Goal: Information Seeking & Learning: Check status

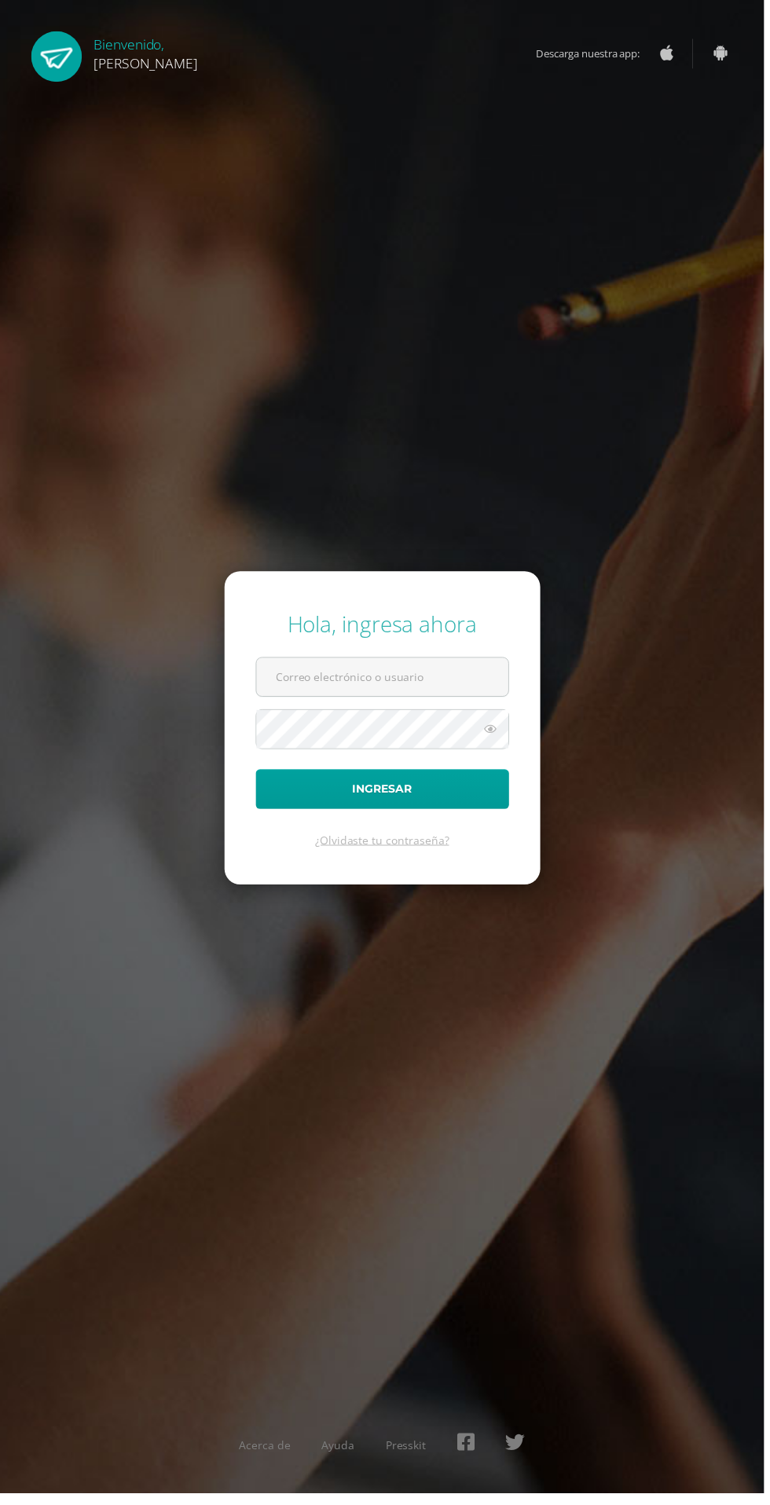
click at [323, 701] on input "text" at bounding box center [385, 682] width 254 height 38
type input "2023086@ps.gt"
click at [258, 775] on button "Ingresar" at bounding box center [385, 795] width 255 height 40
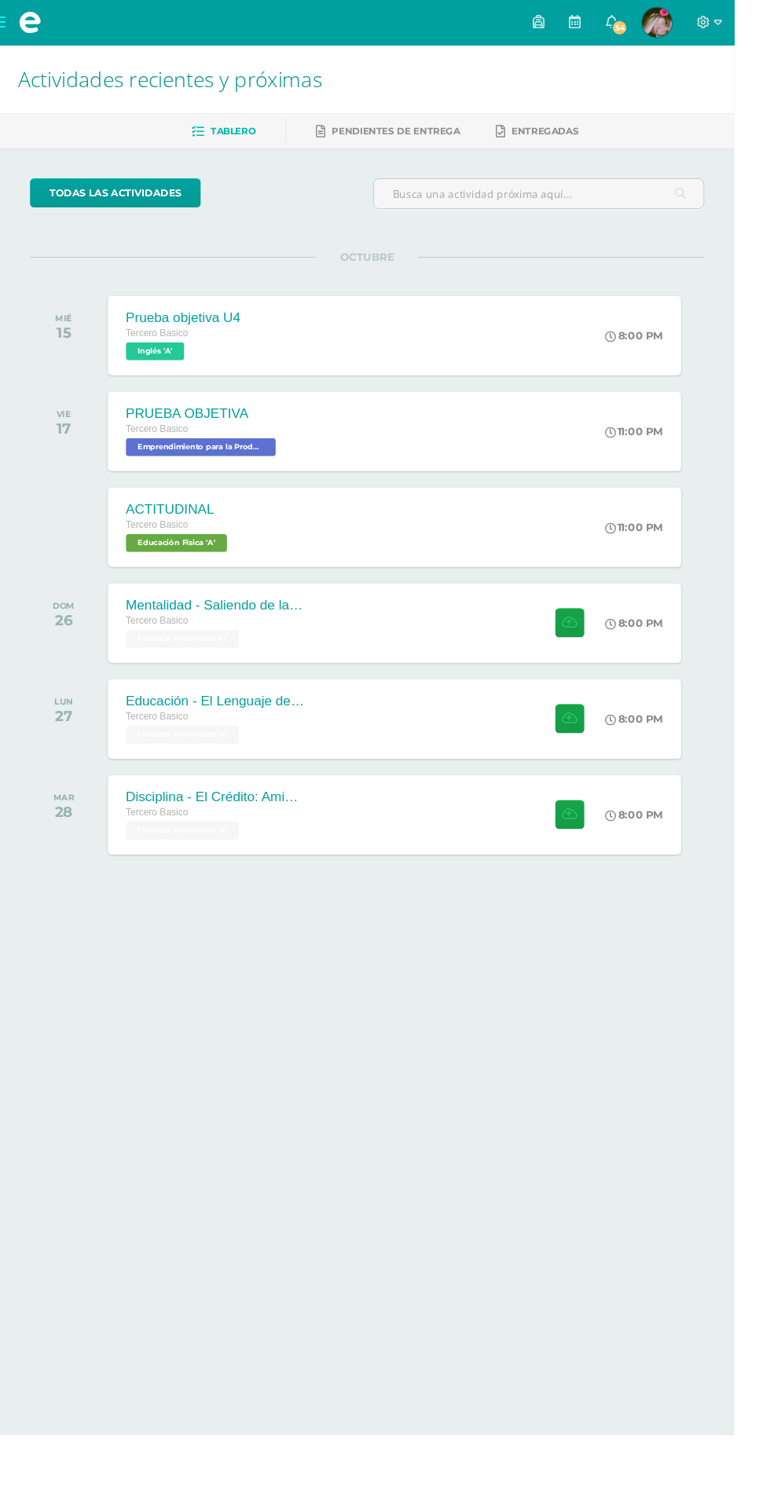
click at [708, 23] on span "Dimbri Erody Mi Perfil" at bounding box center [689, 23] width 38 height 31
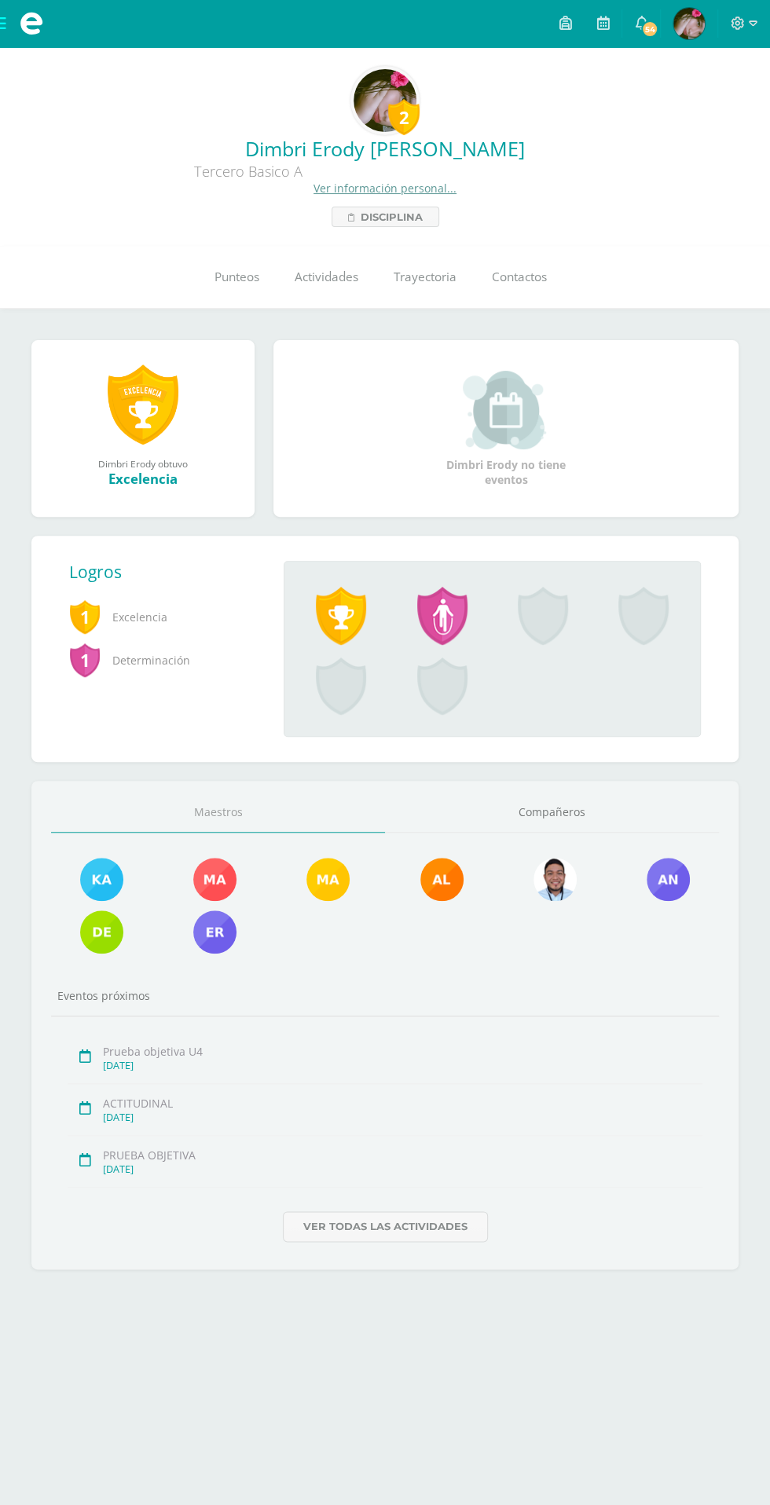
click at [225, 302] on link "Punteos" at bounding box center [236, 277] width 80 height 63
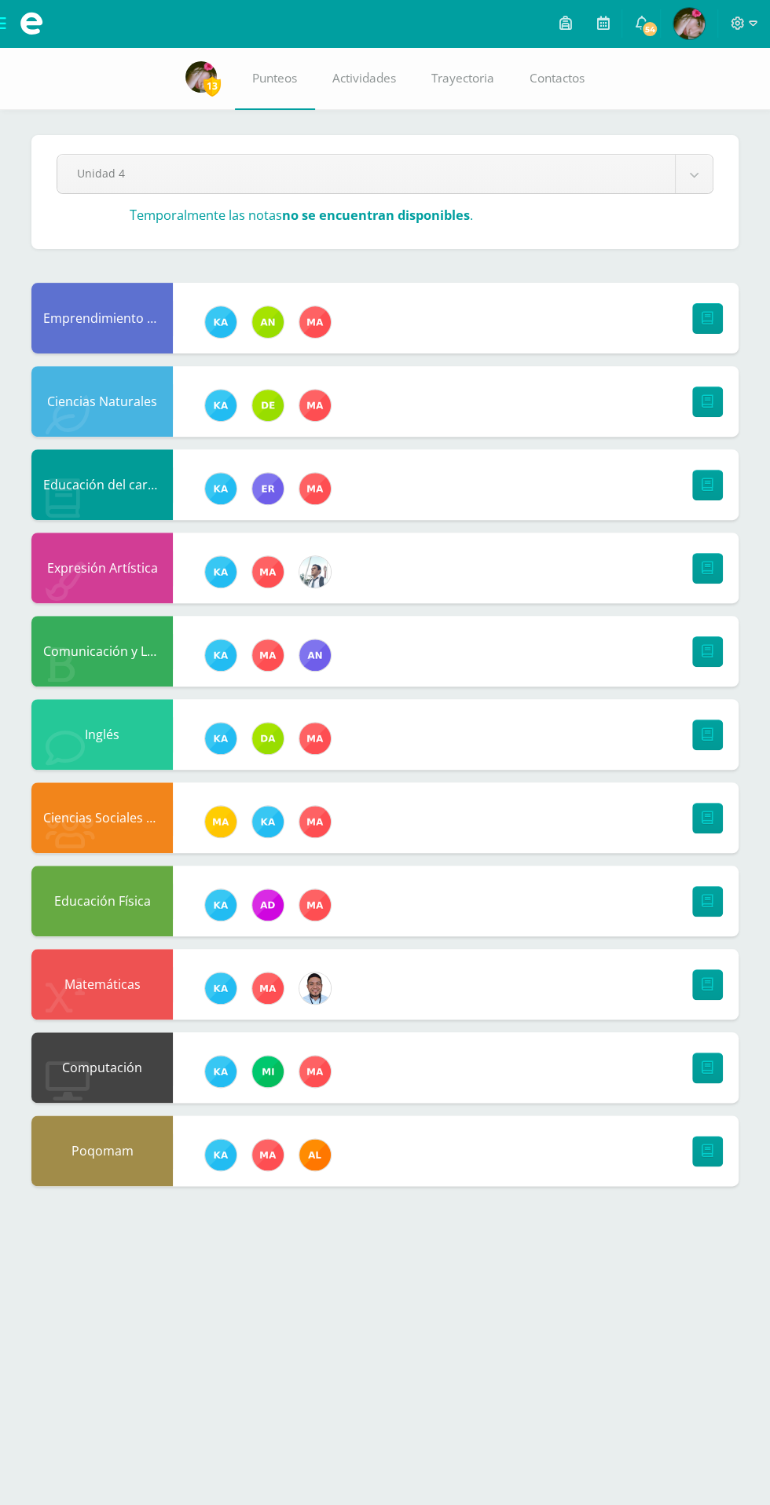
click at [326, 995] on img at bounding box center [314, 987] width 31 height 31
click at [101, 991] on div "Matemáticas" at bounding box center [101, 984] width 141 height 71
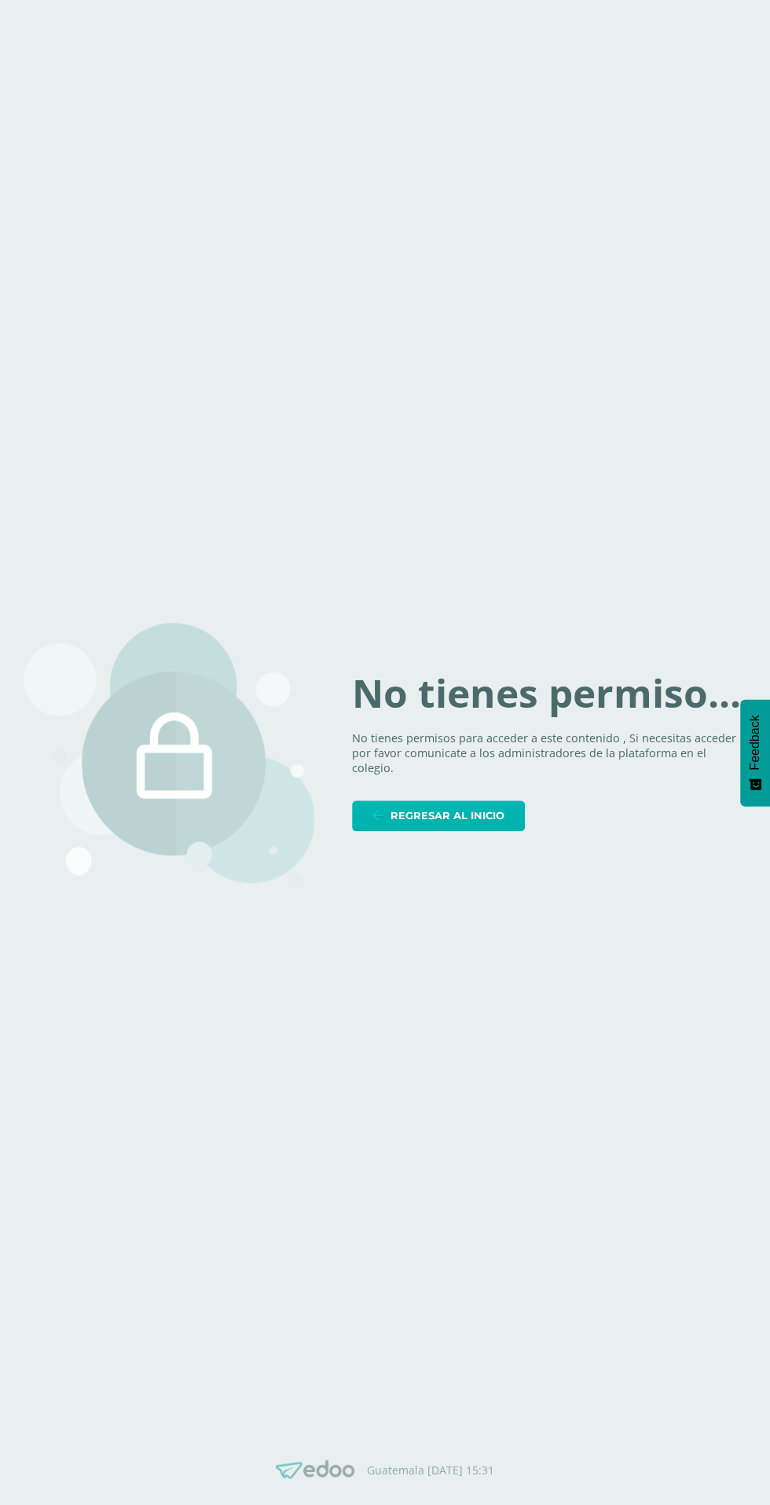
click at [475, 830] on span "Regresar al inicio" at bounding box center [447, 815] width 114 height 29
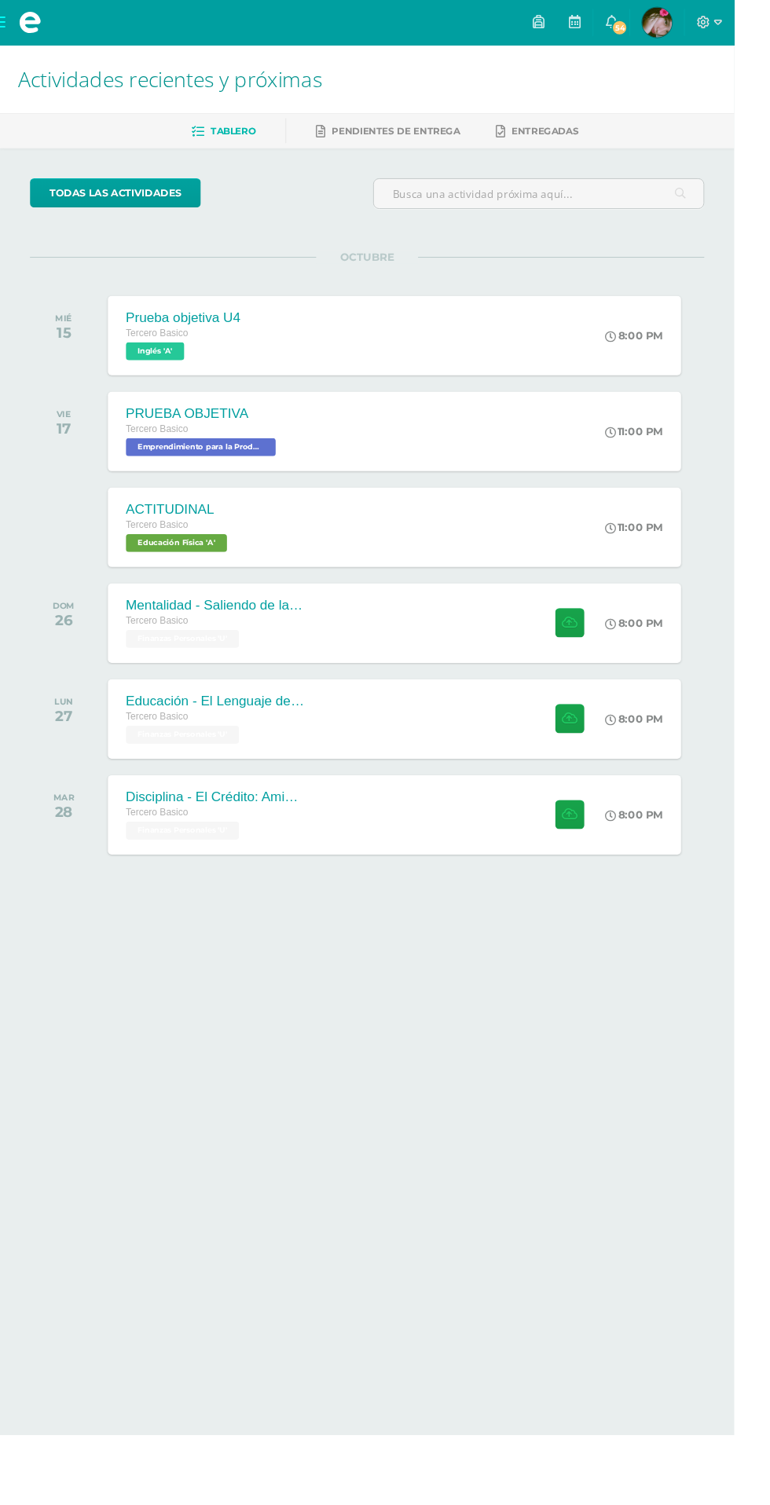
click at [708, 23] on span "Dimbri Erody Mi Perfil" at bounding box center [689, 23] width 38 height 31
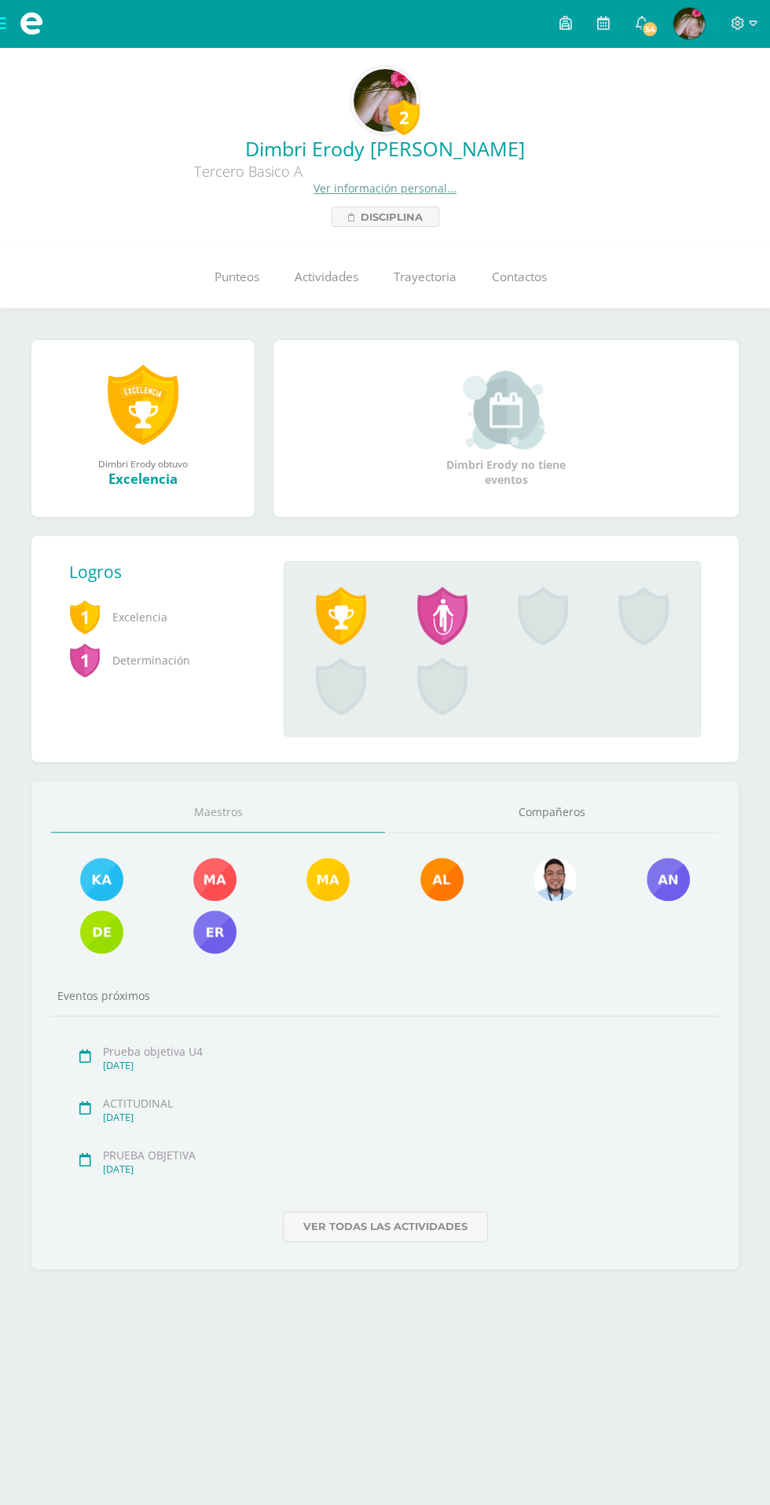
click at [267, 285] on link "Punteos" at bounding box center [236, 277] width 80 height 63
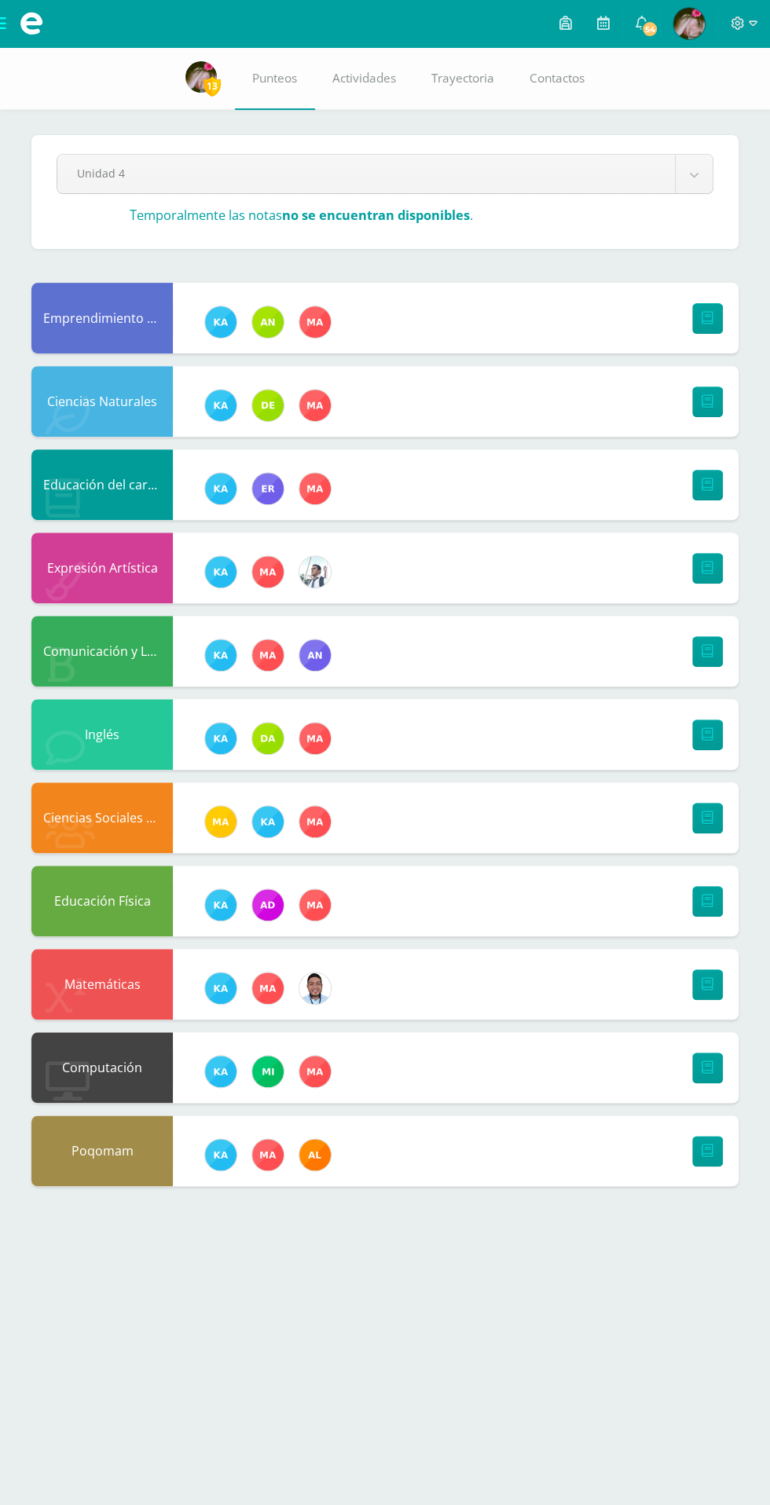
click at [94, 170] on body "Mis cursos Archivos Cerrar panel Ciencias Naturales Tercero Basico "A" Ciencias…" at bounding box center [385, 608] width 770 height 1217
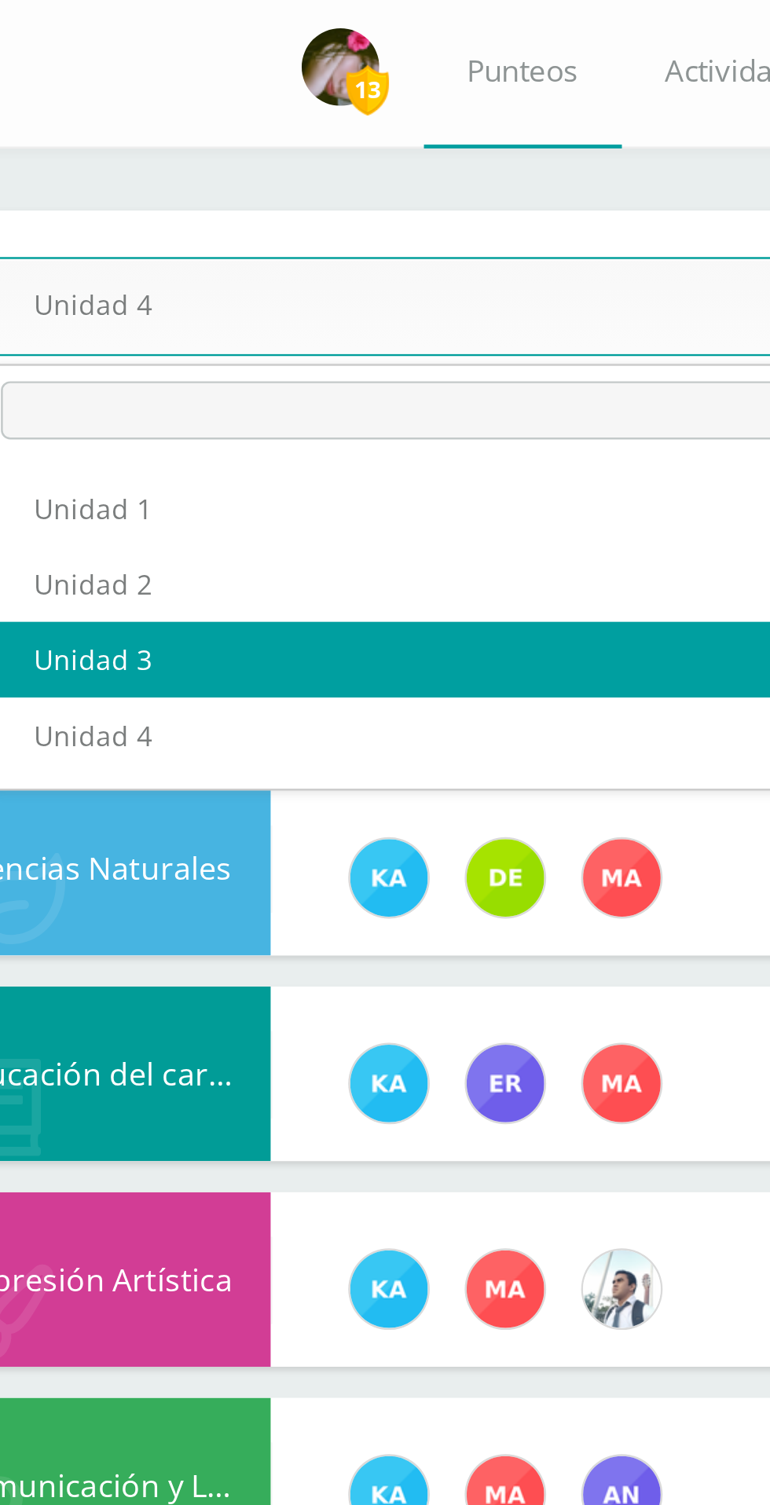
select select "Unidad 3"
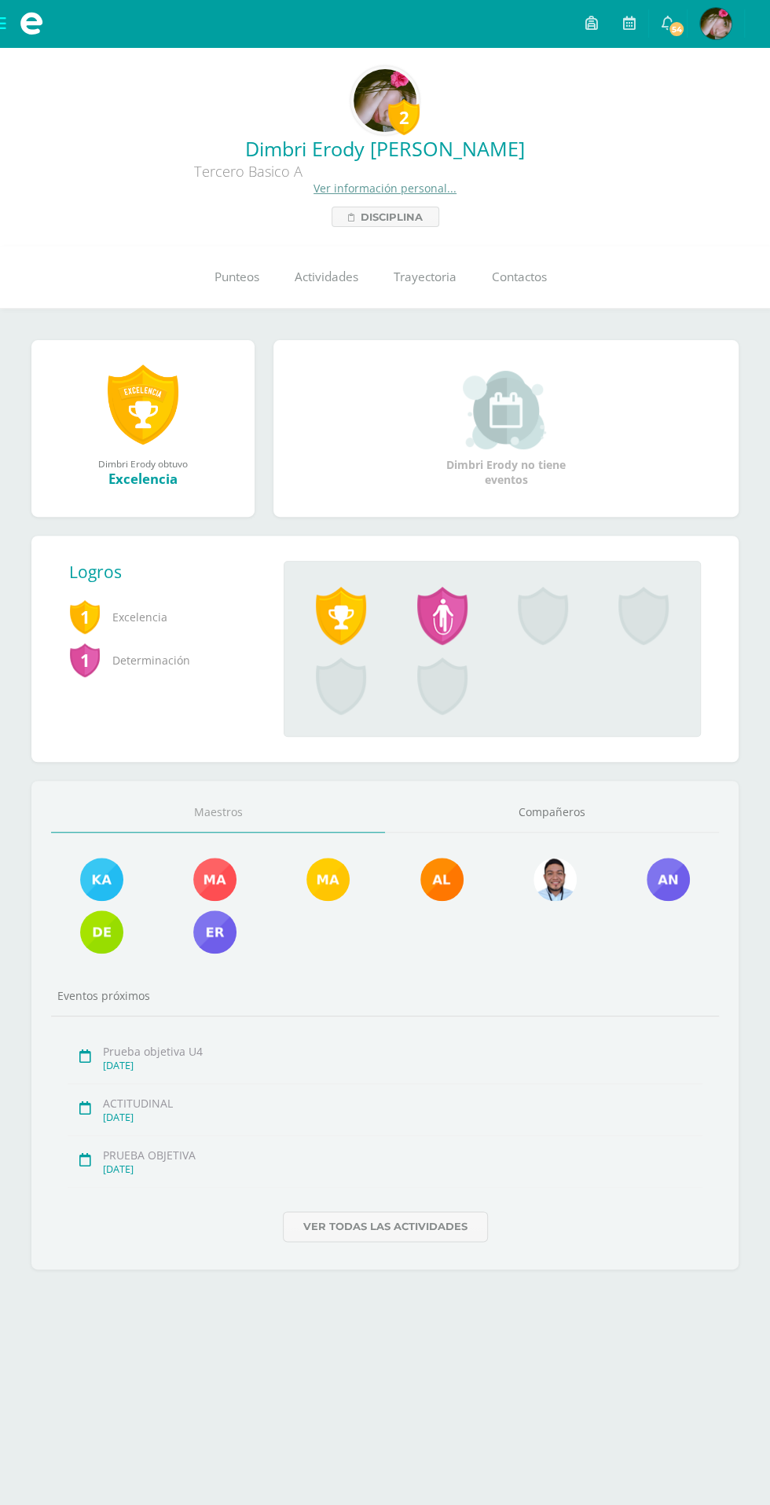
click at [549, 818] on link "Compañeros" at bounding box center [552, 812] width 334 height 40
click at [528, 806] on link "Compañeros" at bounding box center [552, 812] width 334 height 40
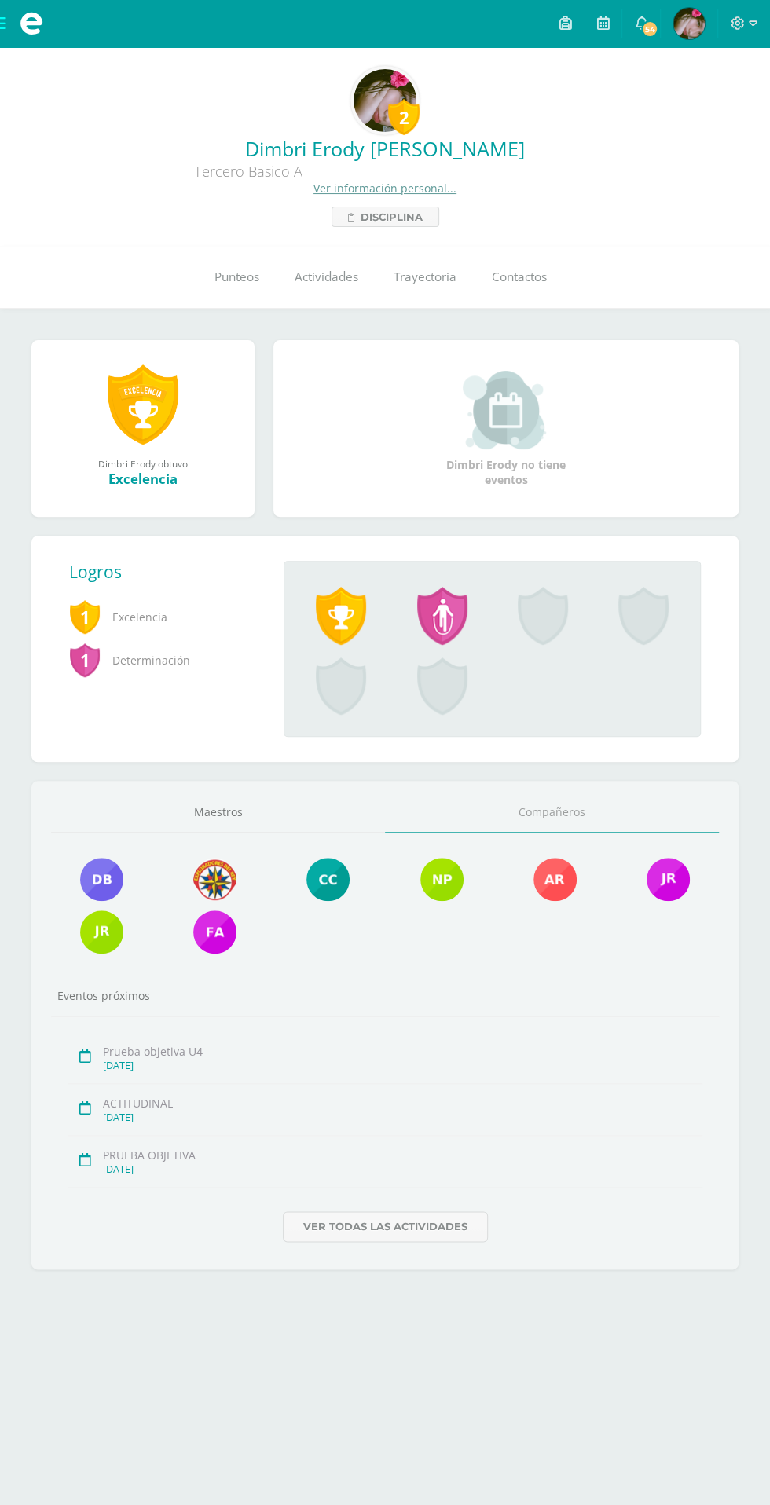
click at [222, 810] on link "Maestros" at bounding box center [218, 812] width 334 height 40
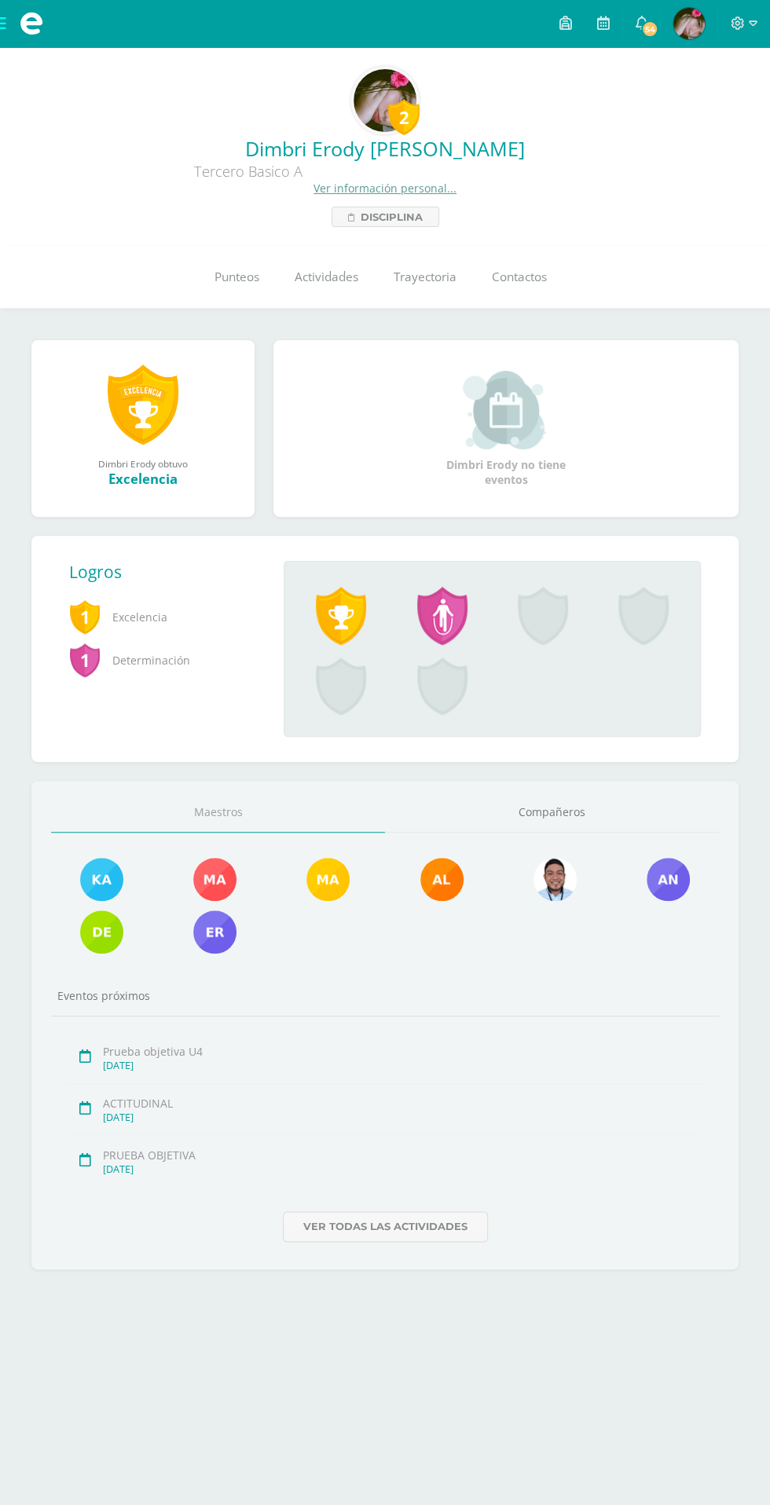
click at [419, 594] on span at bounding box center [442, 616] width 50 height 58
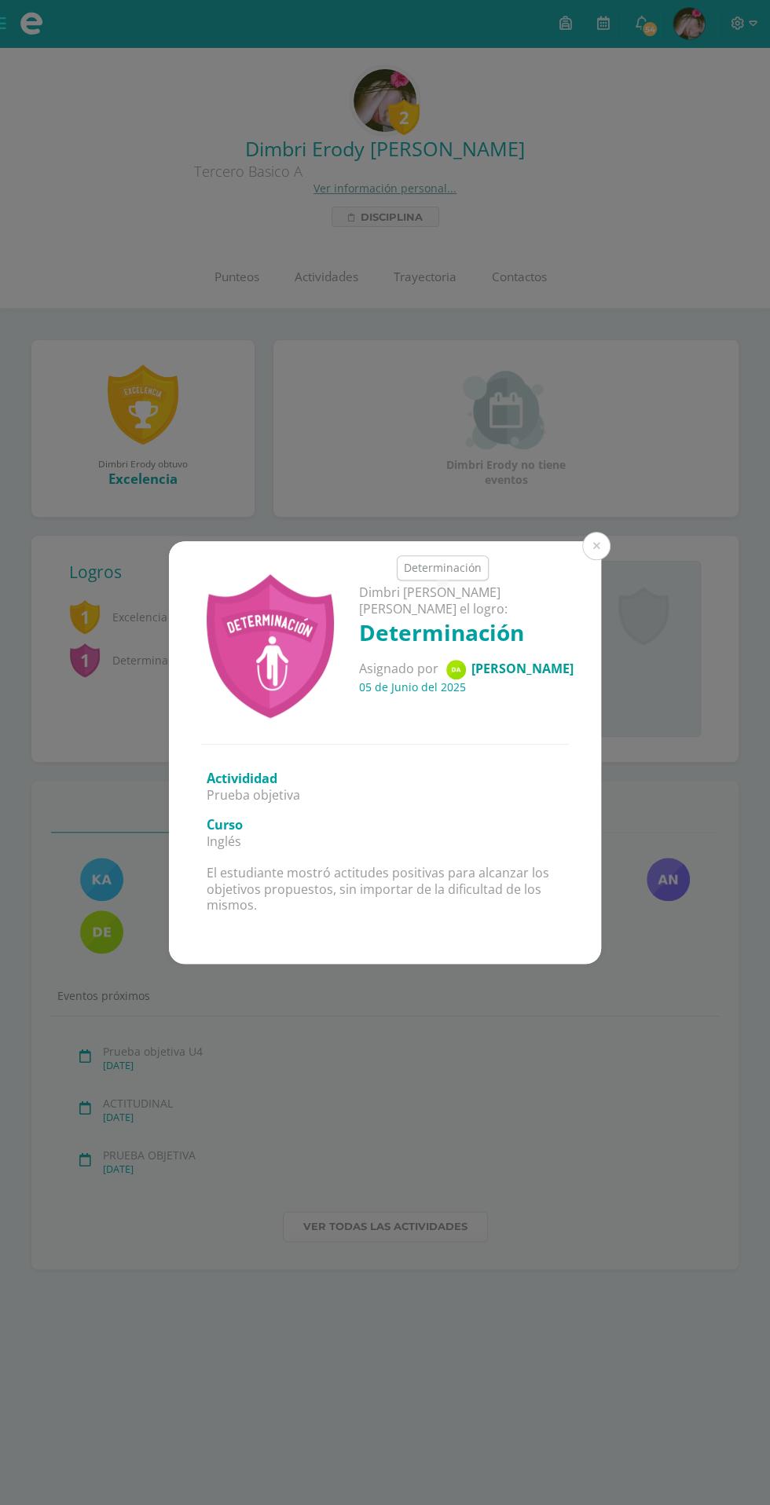
click at [354, 613] on div at bounding box center [269, 645] width 177 height 146
click at [595, 544] on button at bounding box center [596, 546] width 28 height 28
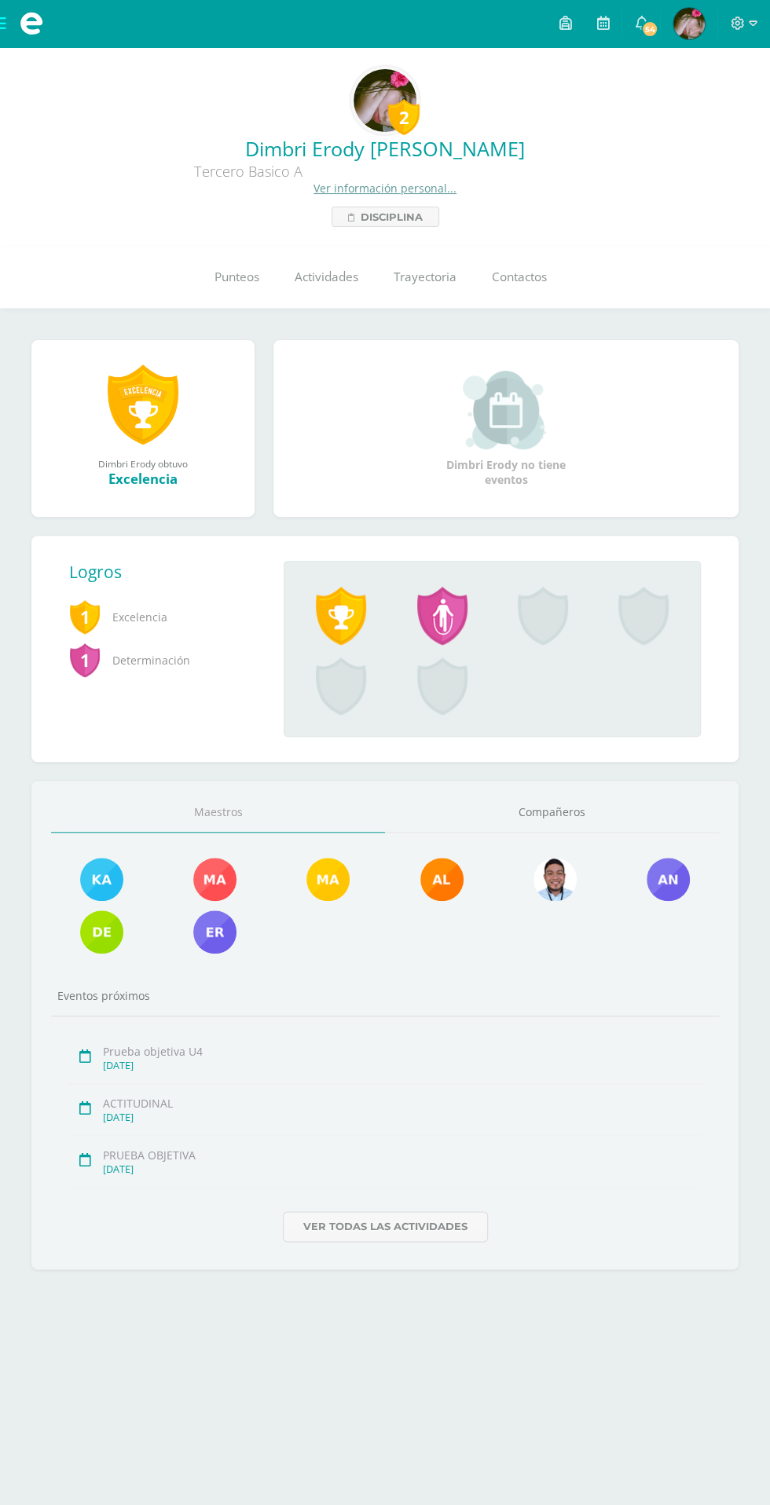
click at [349, 616] on span at bounding box center [341, 616] width 50 height 58
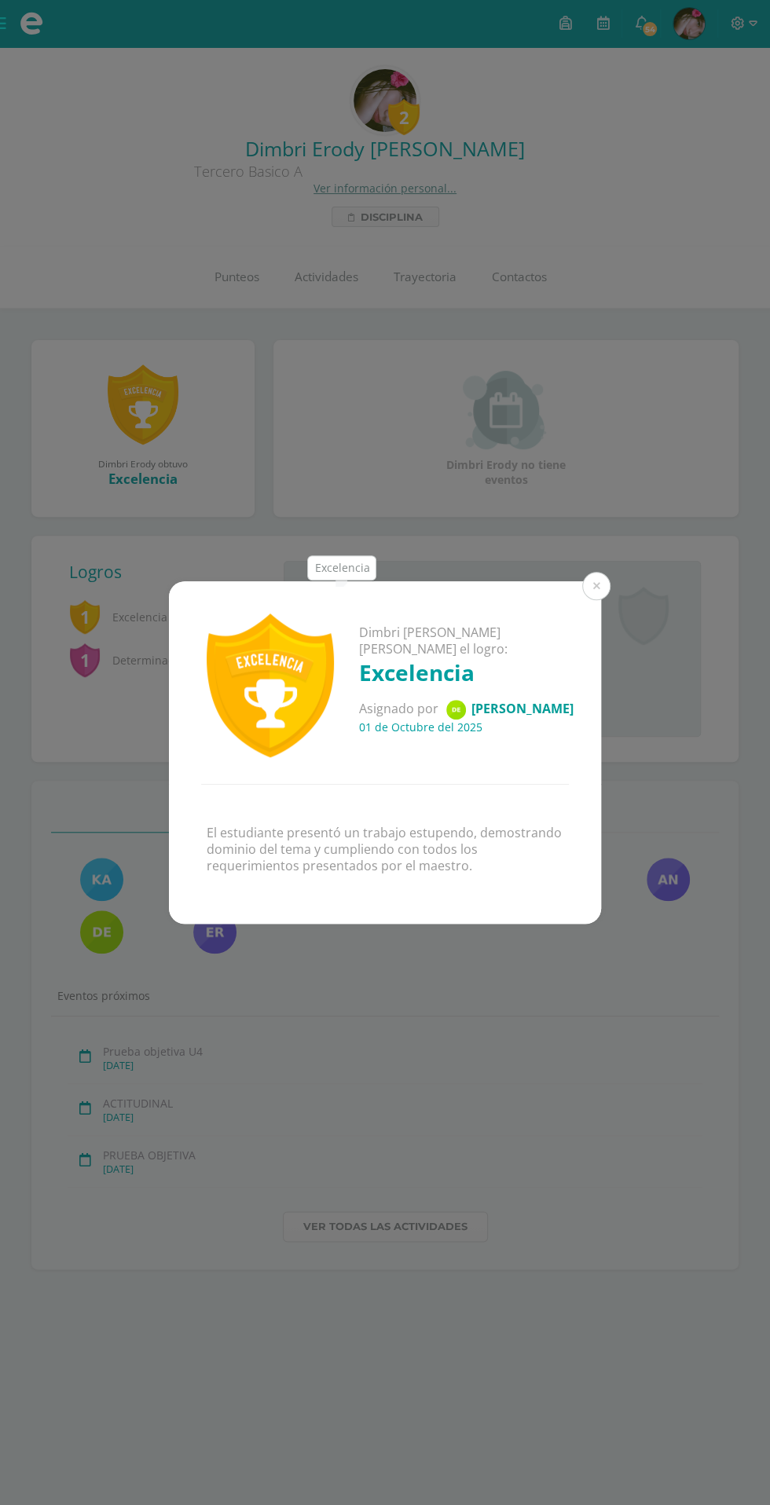
click at [595, 585] on button at bounding box center [596, 586] width 28 height 28
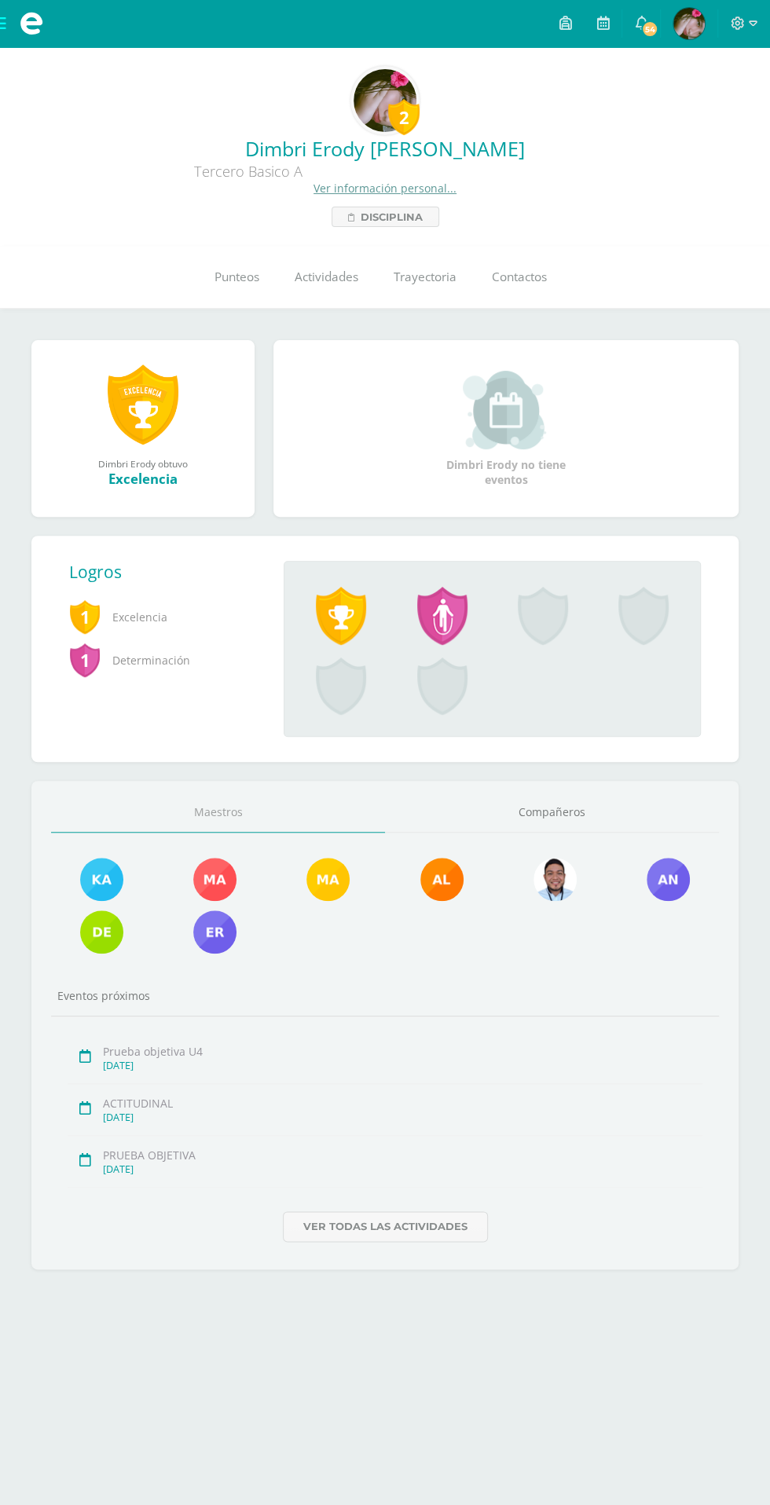
click at [341, 609] on span at bounding box center [341, 616] width 50 height 58
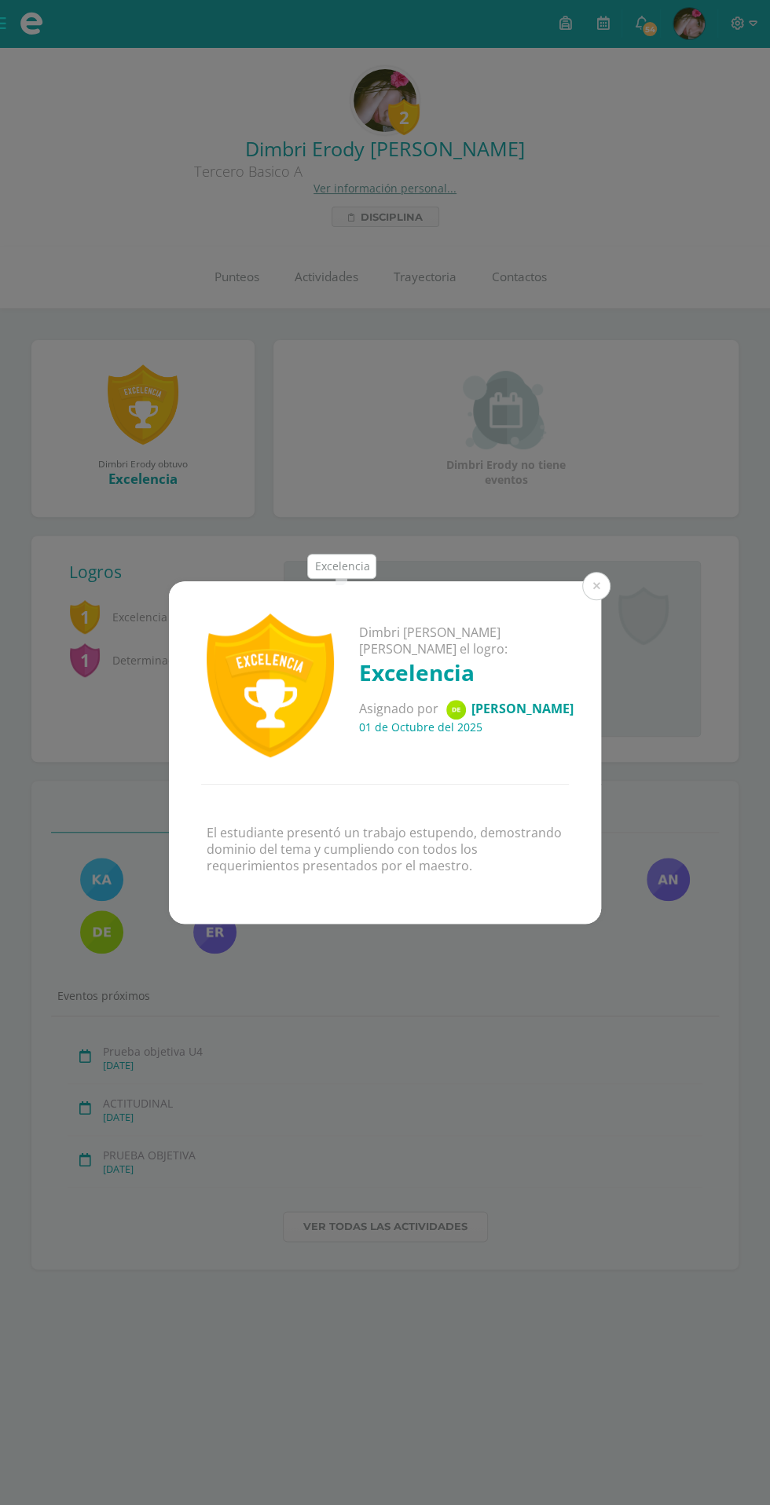
click at [595, 585] on button at bounding box center [596, 586] width 28 height 28
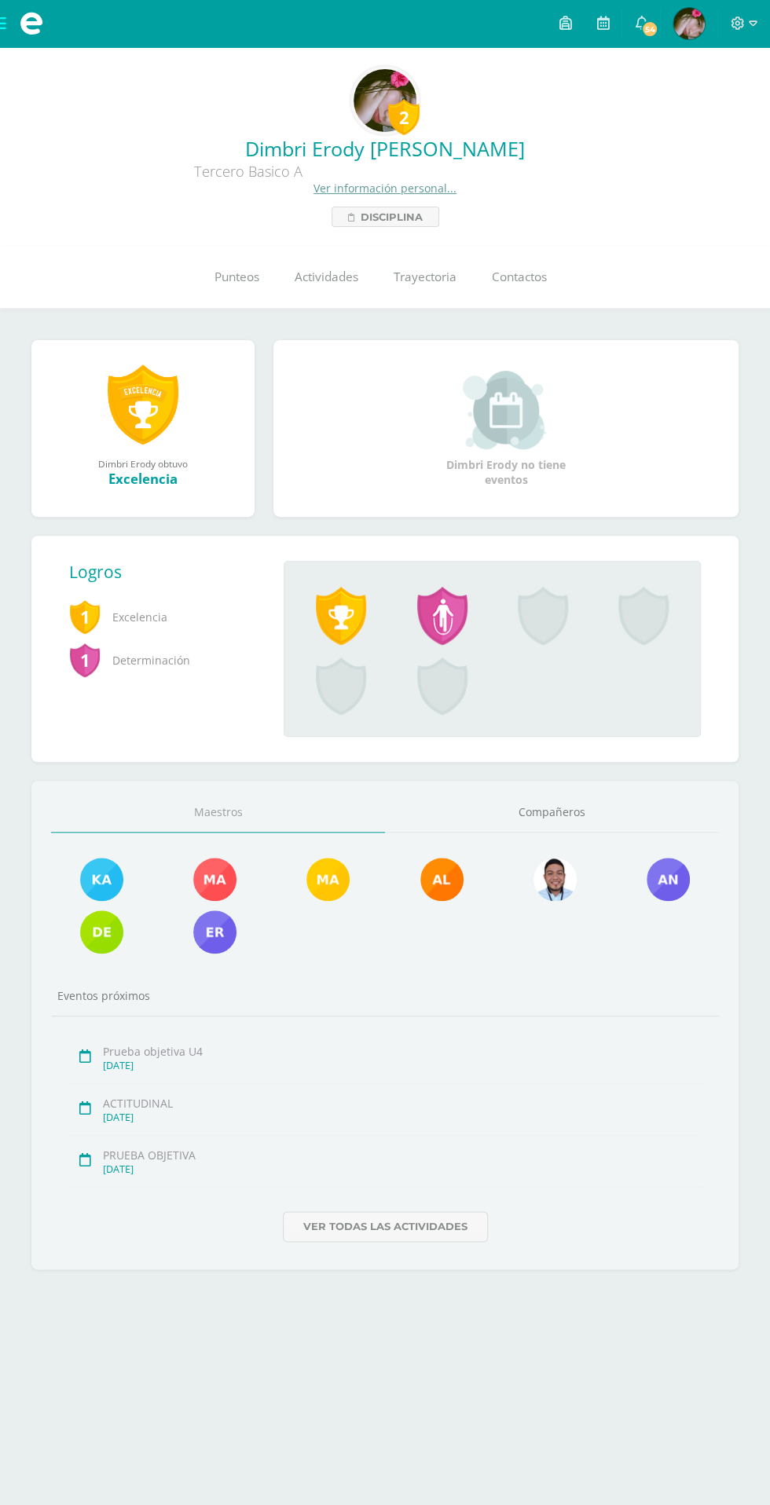
click at [463, 601] on span at bounding box center [442, 616] width 50 height 58
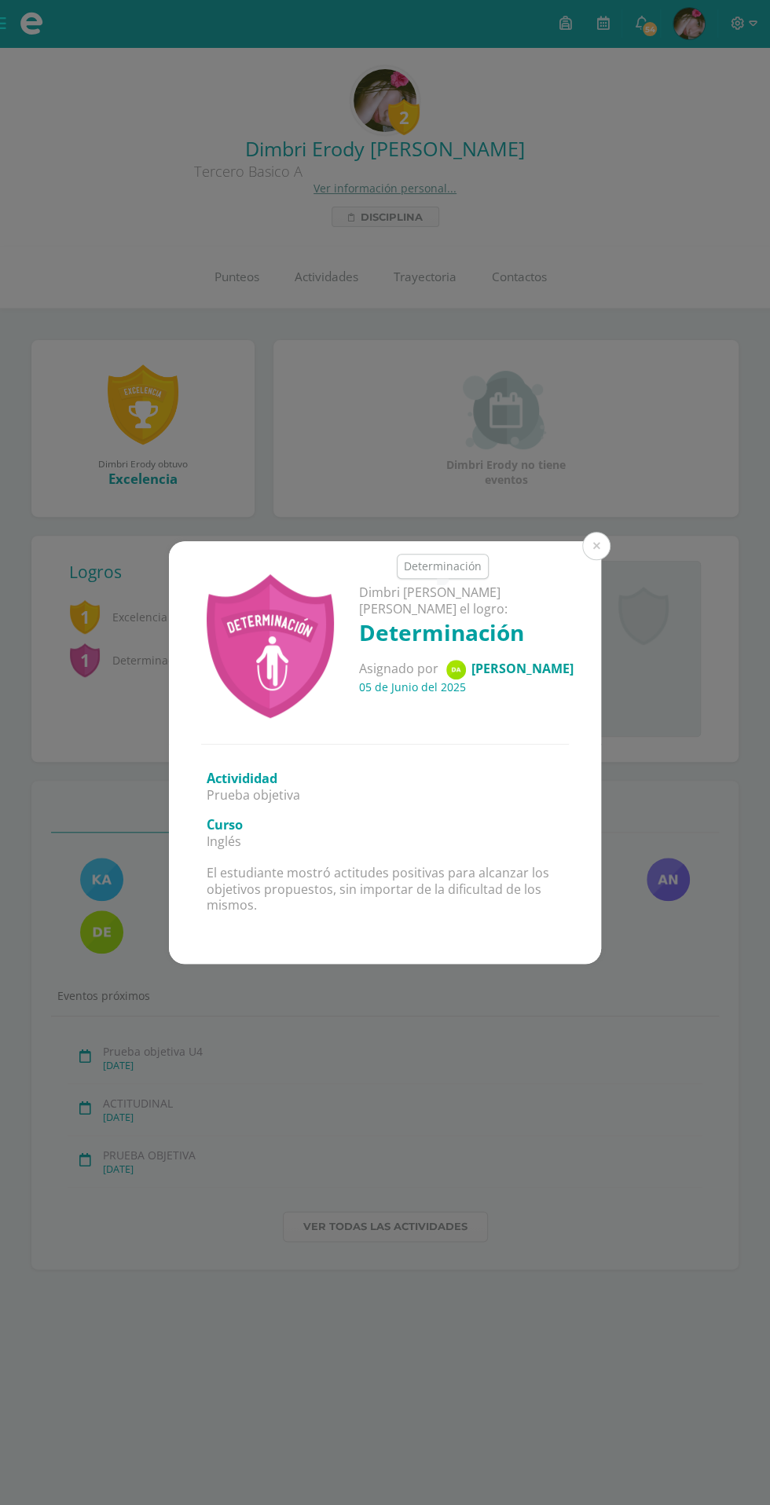
click at [597, 556] on button at bounding box center [596, 546] width 28 height 28
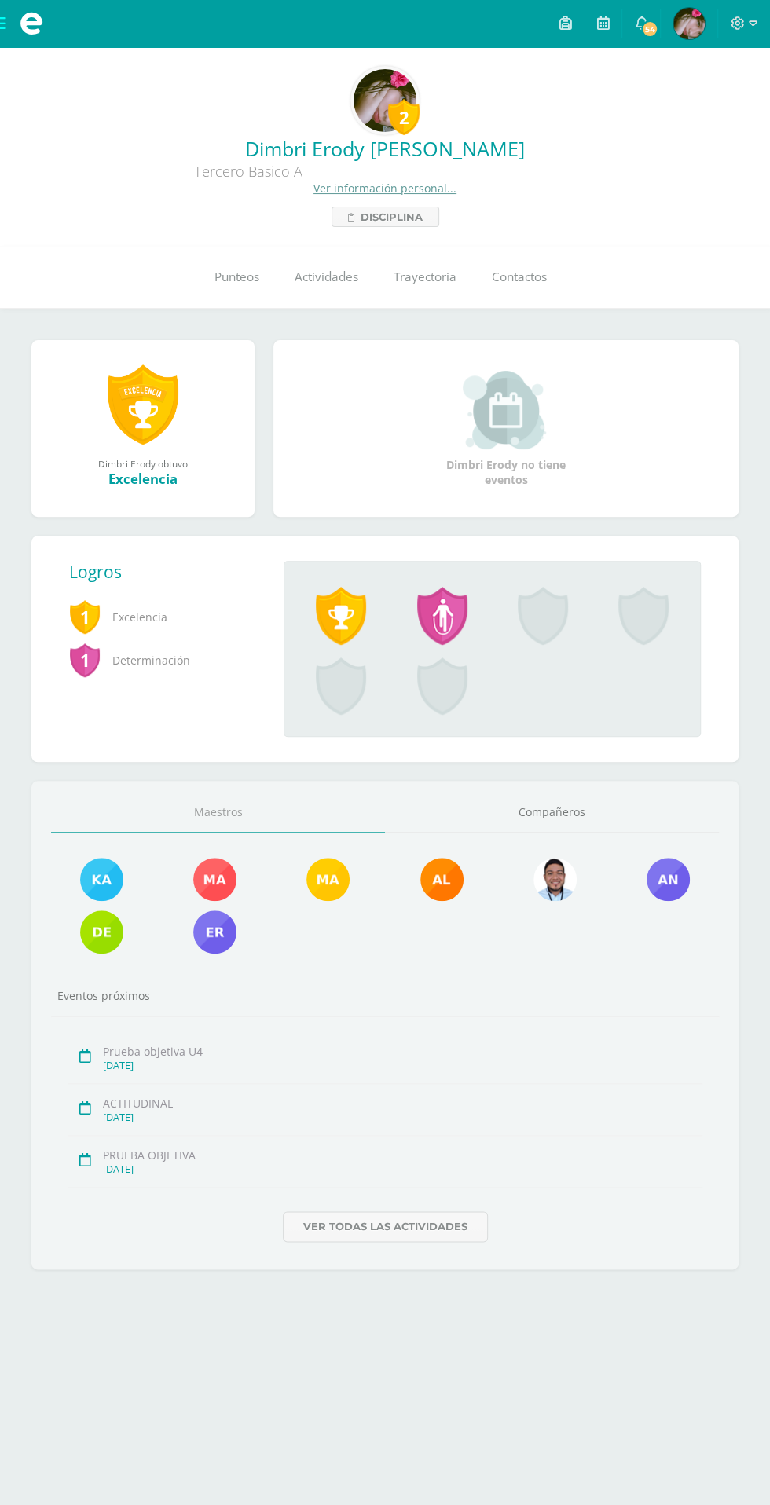
click at [606, 542] on div "Logros 1 Excelencia 1 Determinación Dimbri Erody [PERSON_NAME] el logro: Excele…" at bounding box center [384, 649] width 707 height 226
click at [122, 407] on link at bounding box center [143, 405] width 71 height 82
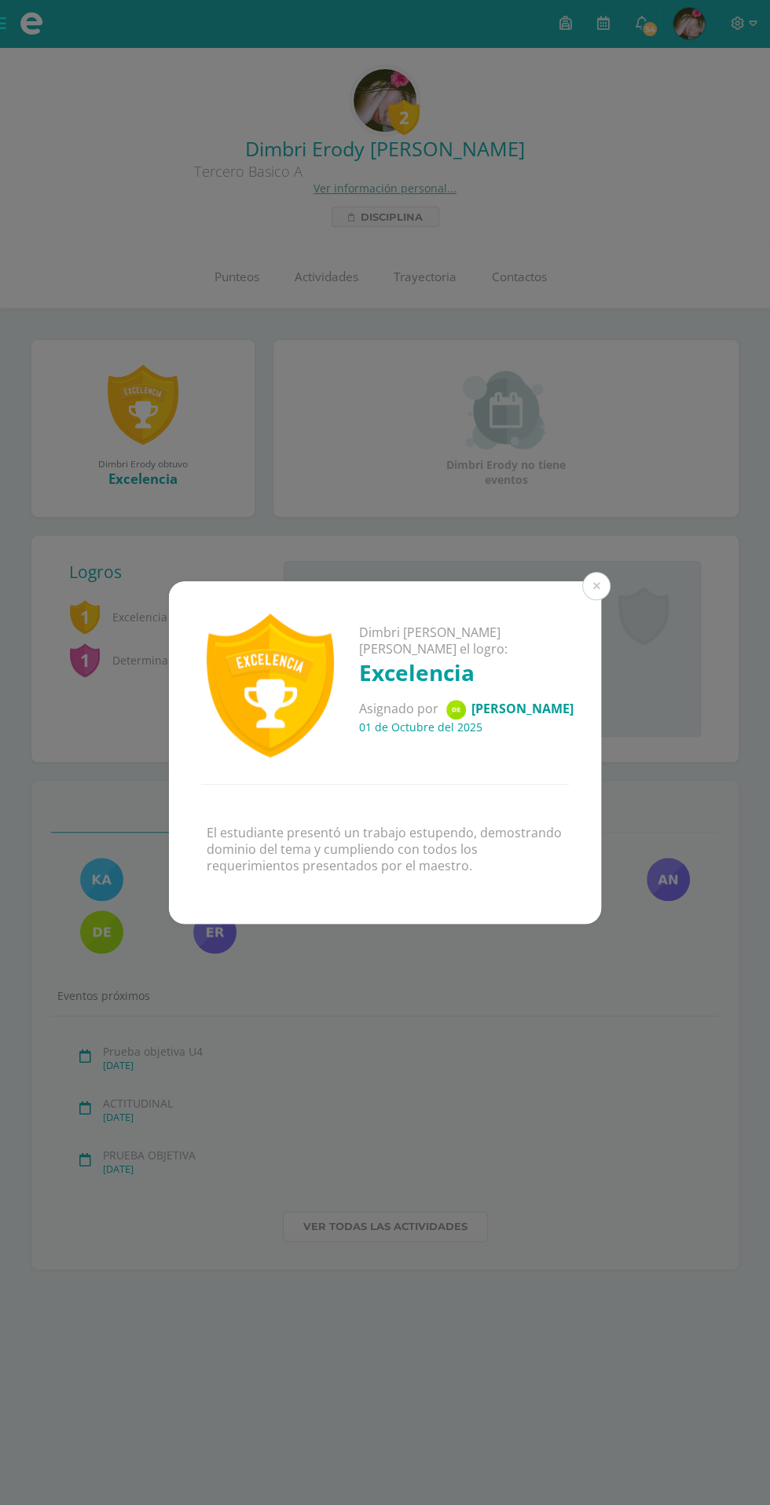
click at [596, 587] on button at bounding box center [596, 586] width 28 height 28
